Goal: Information Seeking & Learning: Learn about a topic

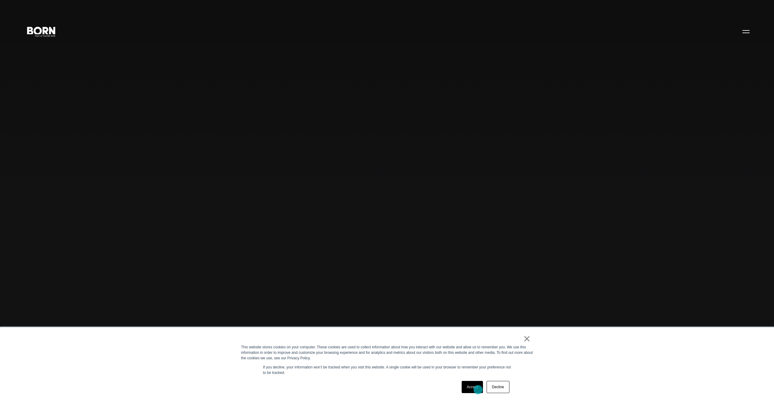
click at [478, 390] on link "Accept" at bounding box center [473, 387] width 22 height 12
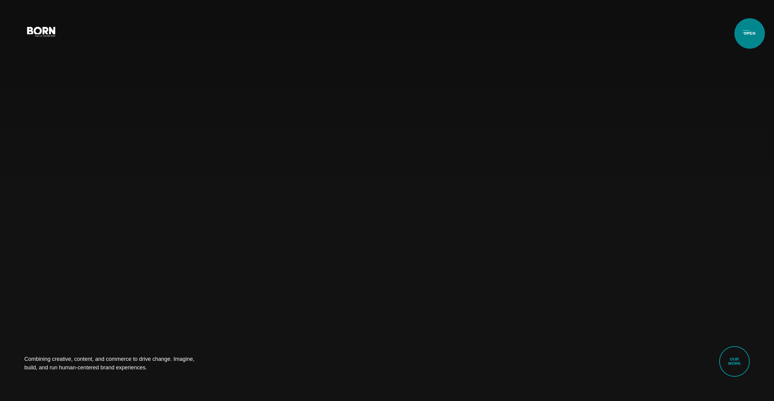
click at [750, 33] on button "Primary Menu" at bounding box center [746, 31] width 15 height 13
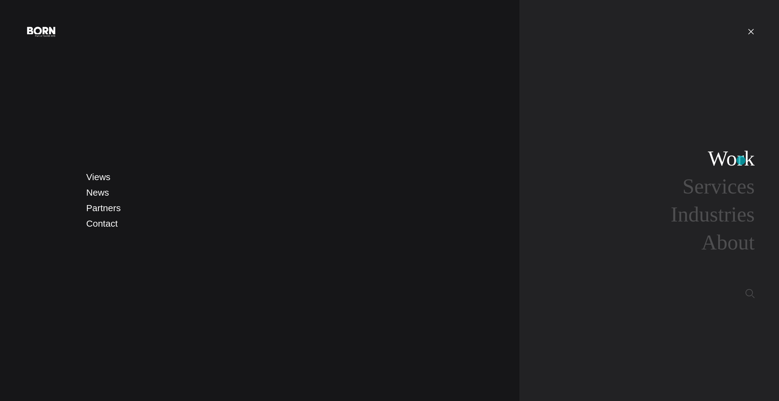
click at [741, 160] on link "Work" at bounding box center [731, 158] width 47 height 23
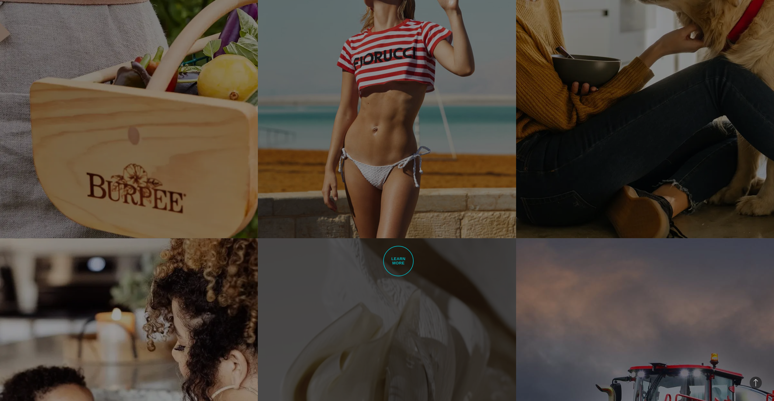
scroll to position [2187, 0]
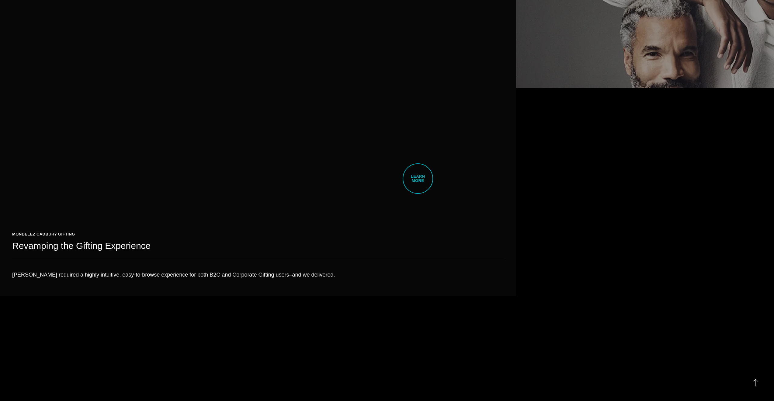
scroll to position [4130, 0]
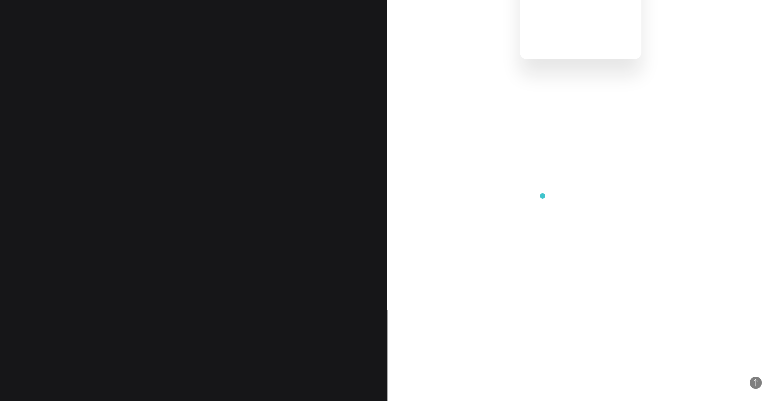
scroll to position [938, 0]
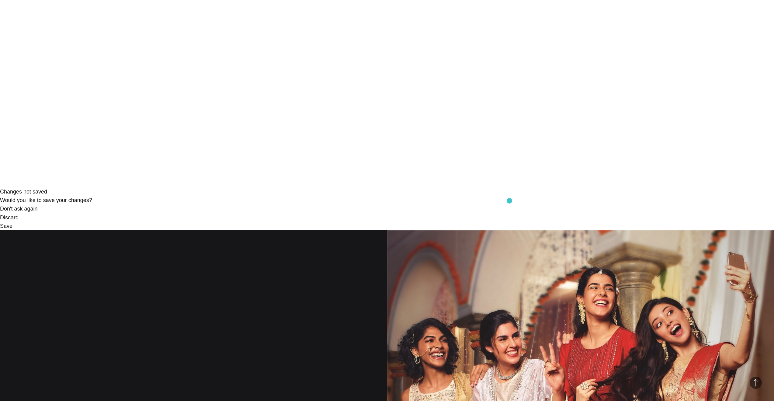
scroll to position [210, 0]
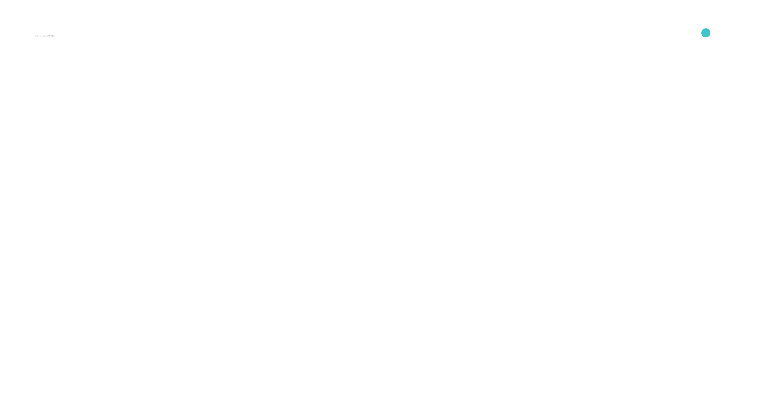
click at [706, 33] on img at bounding box center [704, 31] width 13 height 5
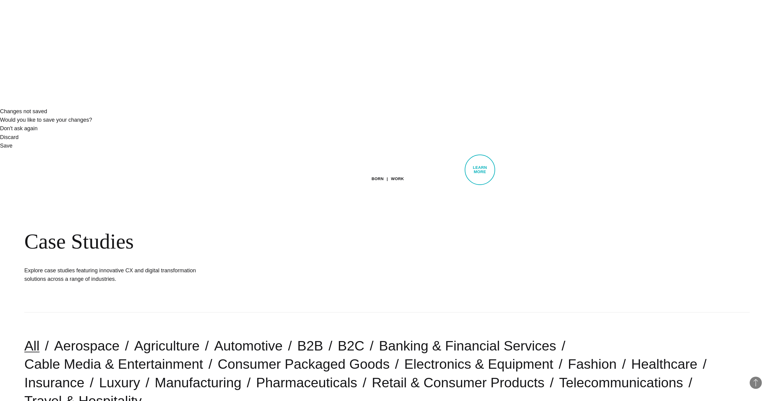
scroll to position [290, 0]
